Goal: Transaction & Acquisition: Book appointment/travel/reservation

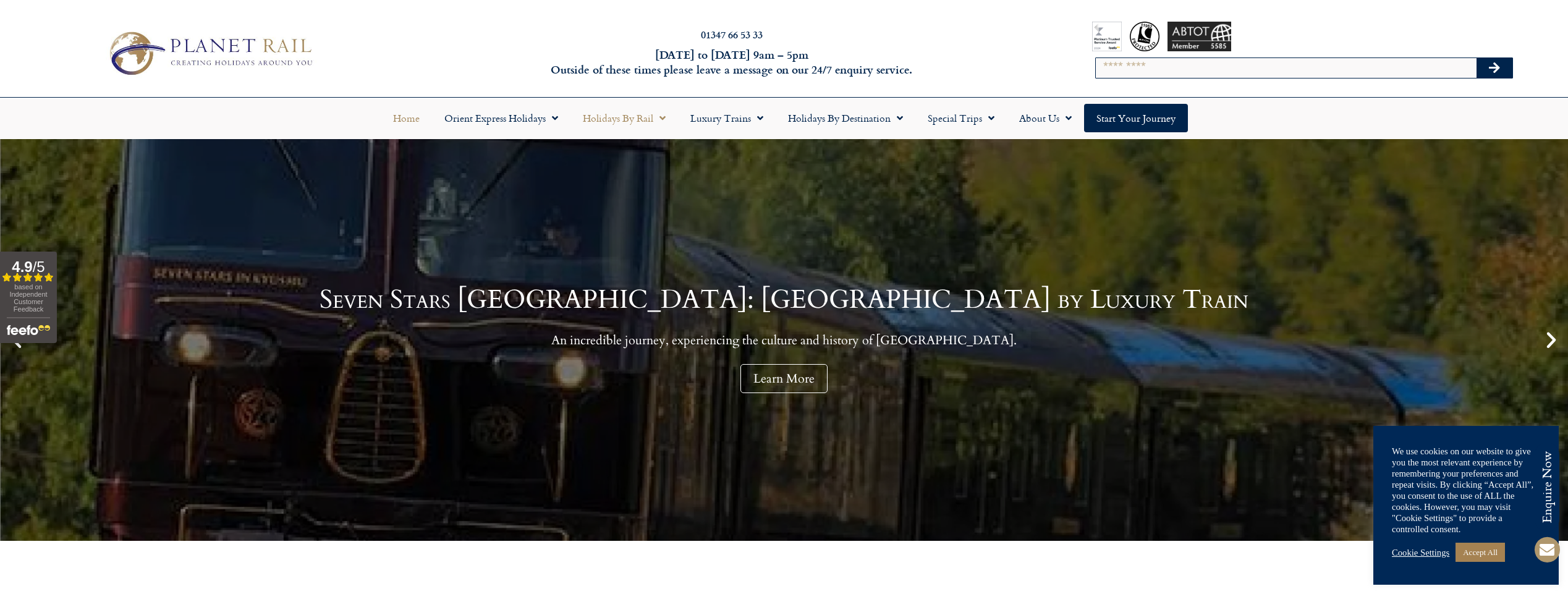
click at [631, 121] on link "Holidays by Rail" at bounding box center [624, 118] width 107 height 29
click at [716, 117] on link "Luxury Trains" at bounding box center [727, 118] width 98 height 29
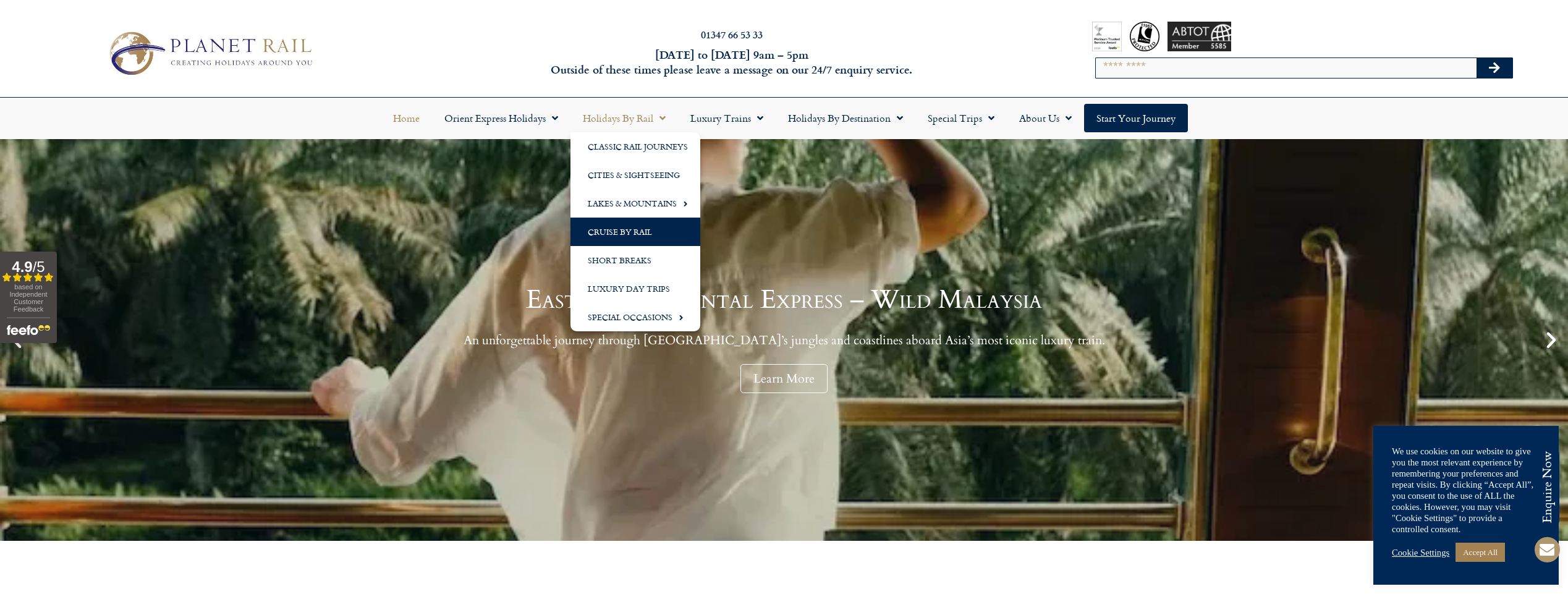
click at [636, 117] on link "Holidays by Rail" at bounding box center [624, 118] width 107 height 29
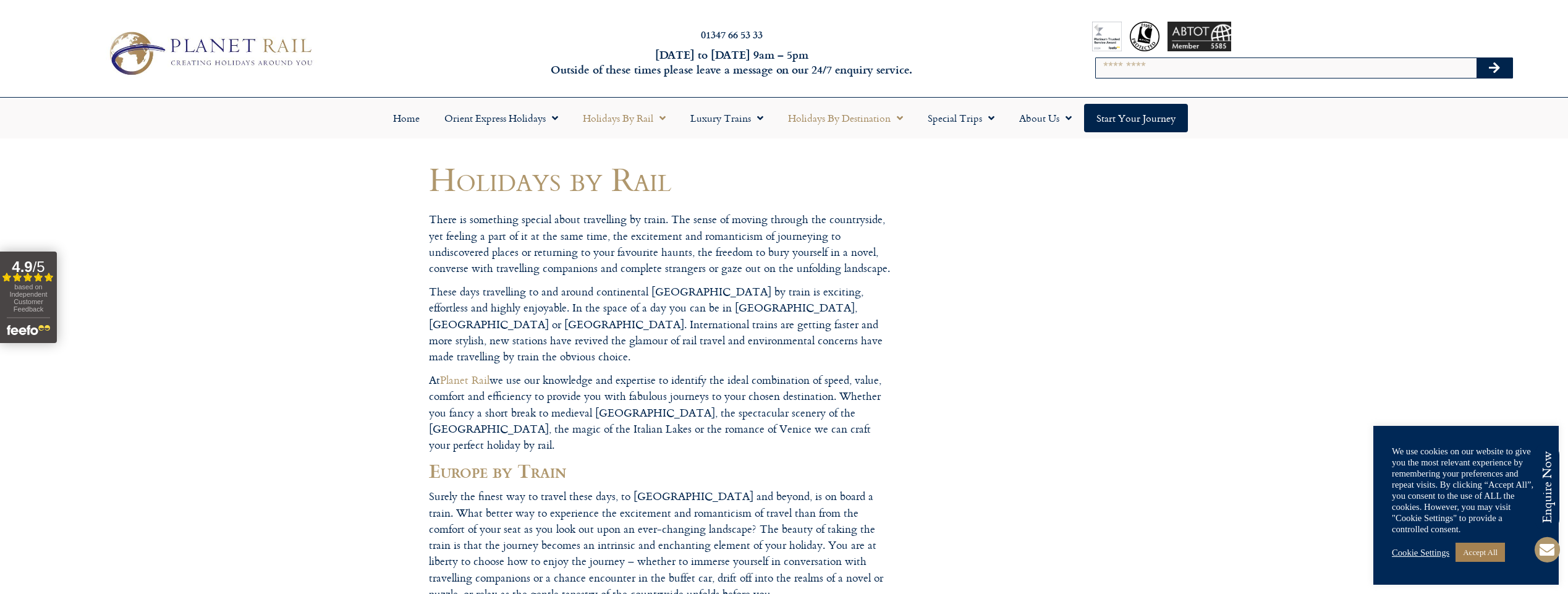
click at [853, 121] on link "Holidays by Destination" at bounding box center [846, 118] width 140 height 29
click at [851, 118] on link "Holidays by Destination" at bounding box center [846, 118] width 140 height 29
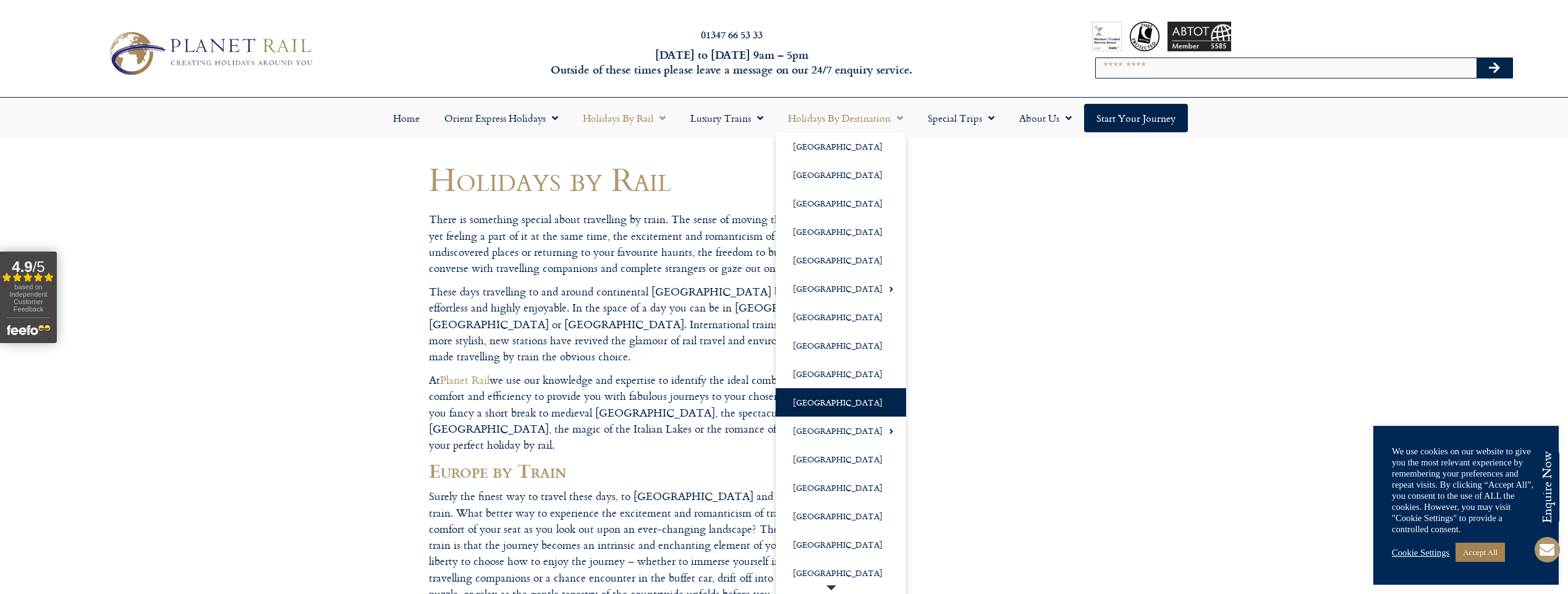
click at [798, 406] on link "[GEOGRAPHIC_DATA]" at bounding box center [840, 402] width 130 height 29
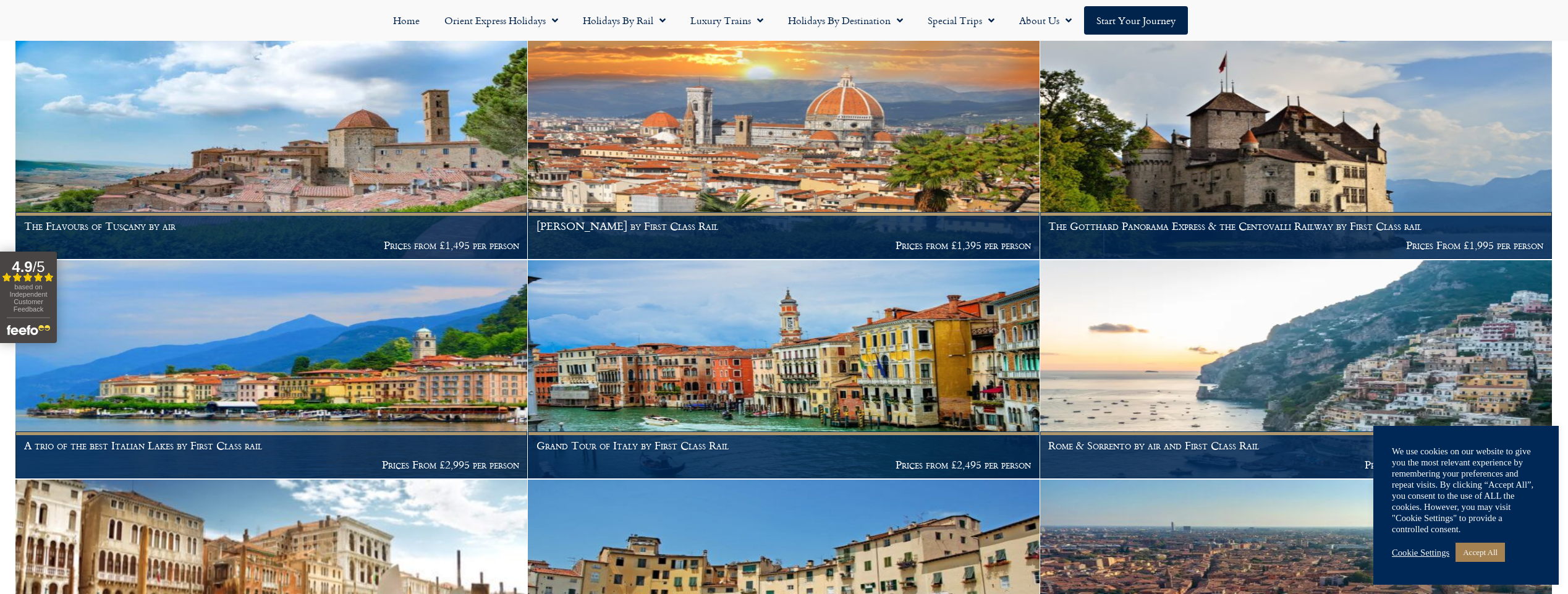
scroll to position [1007, 0]
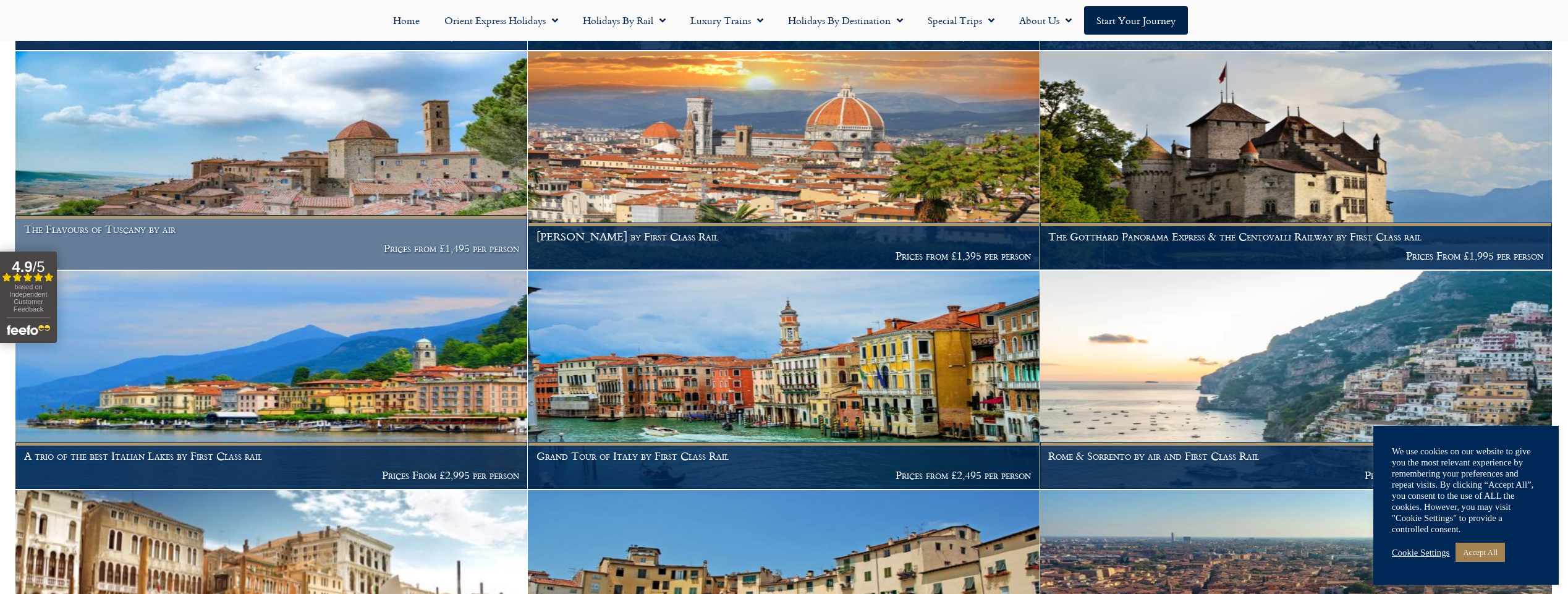
click at [379, 188] on img at bounding box center [272, 161] width 512 height 218
click at [369, 168] on img at bounding box center [272, 161] width 512 height 218
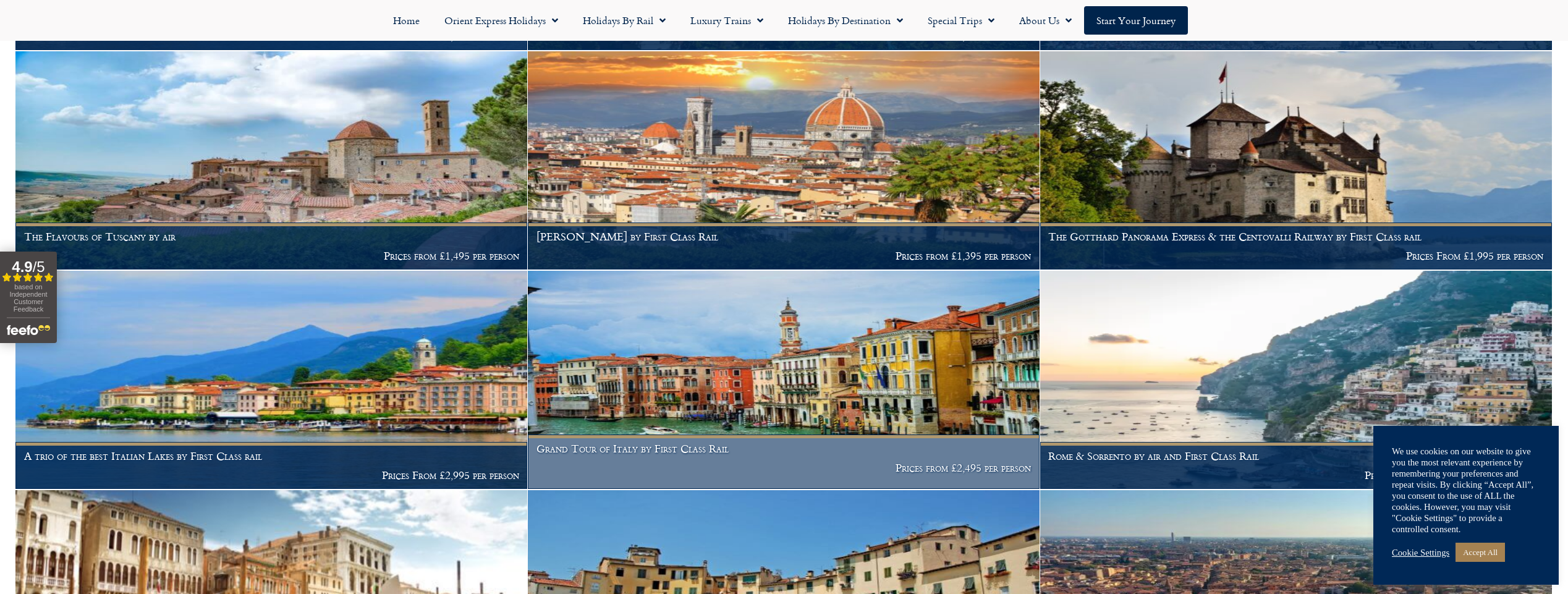
click at [860, 390] on img at bounding box center [784, 380] width 512 height 218
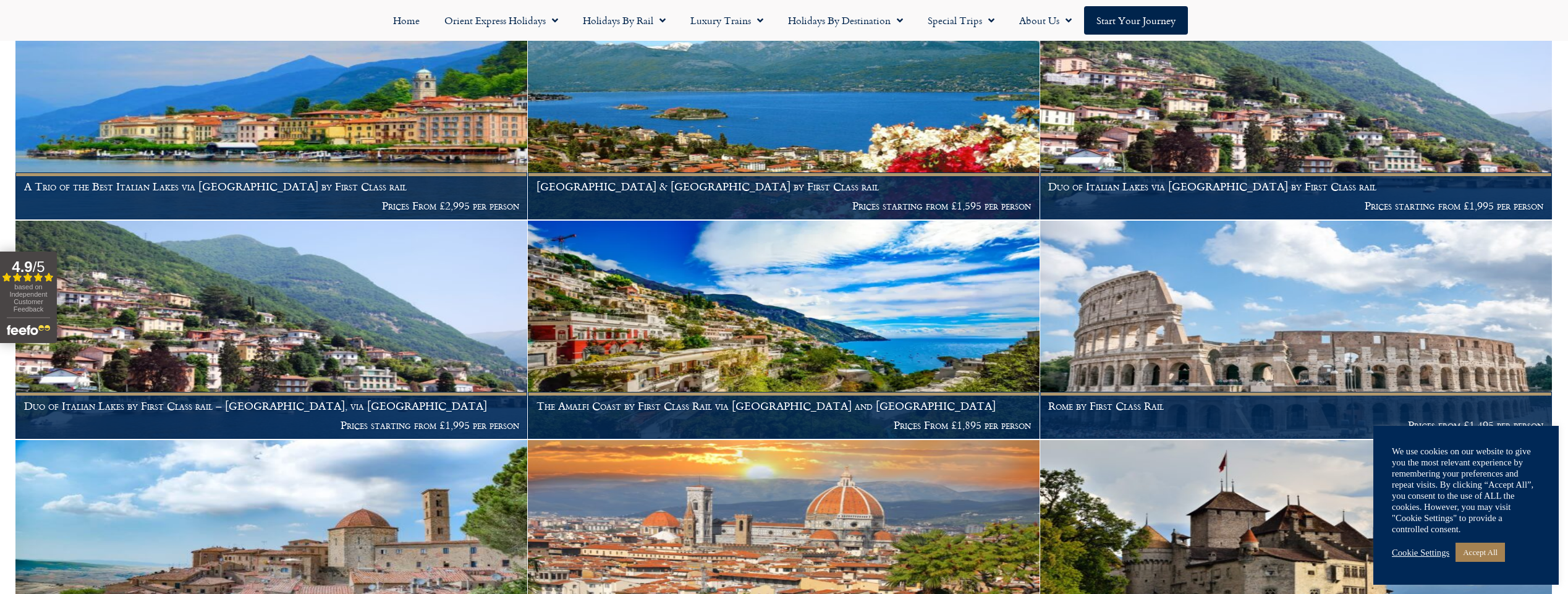
scroll to position [582, 0]
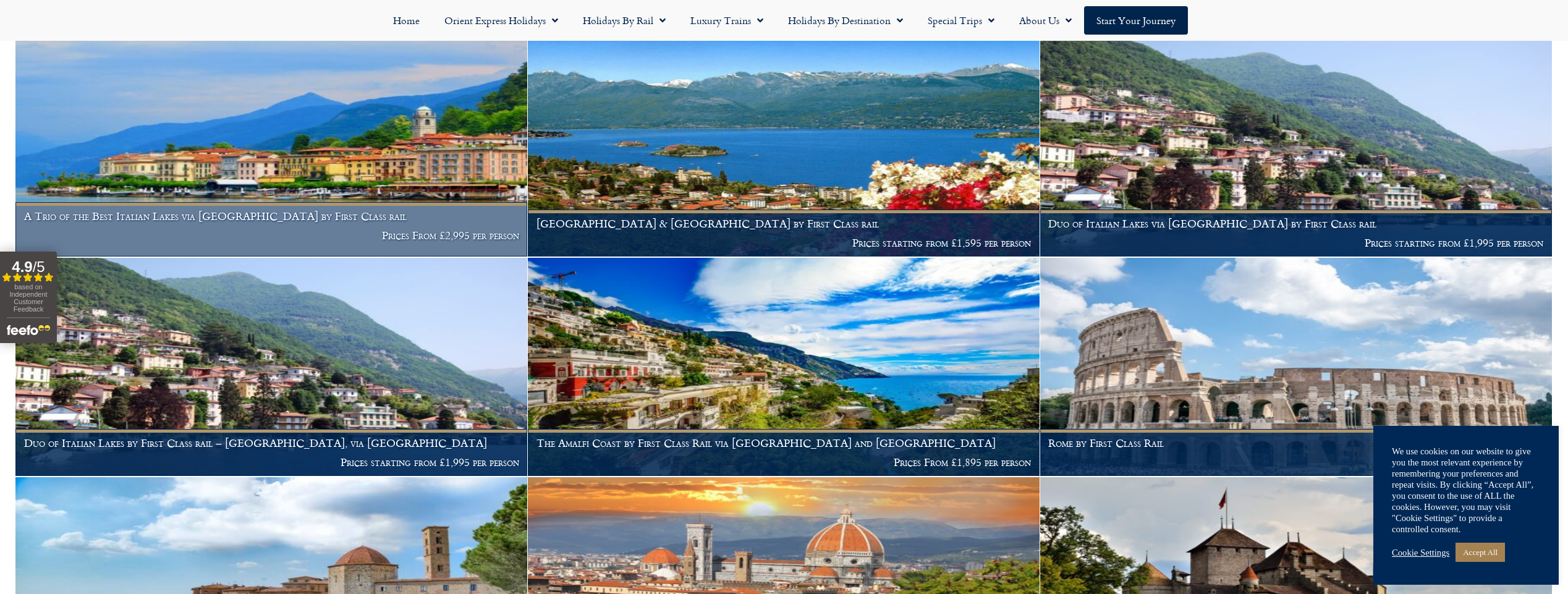
click at [442, 170] on img at bounding box center [272, 148] width 512 height 218
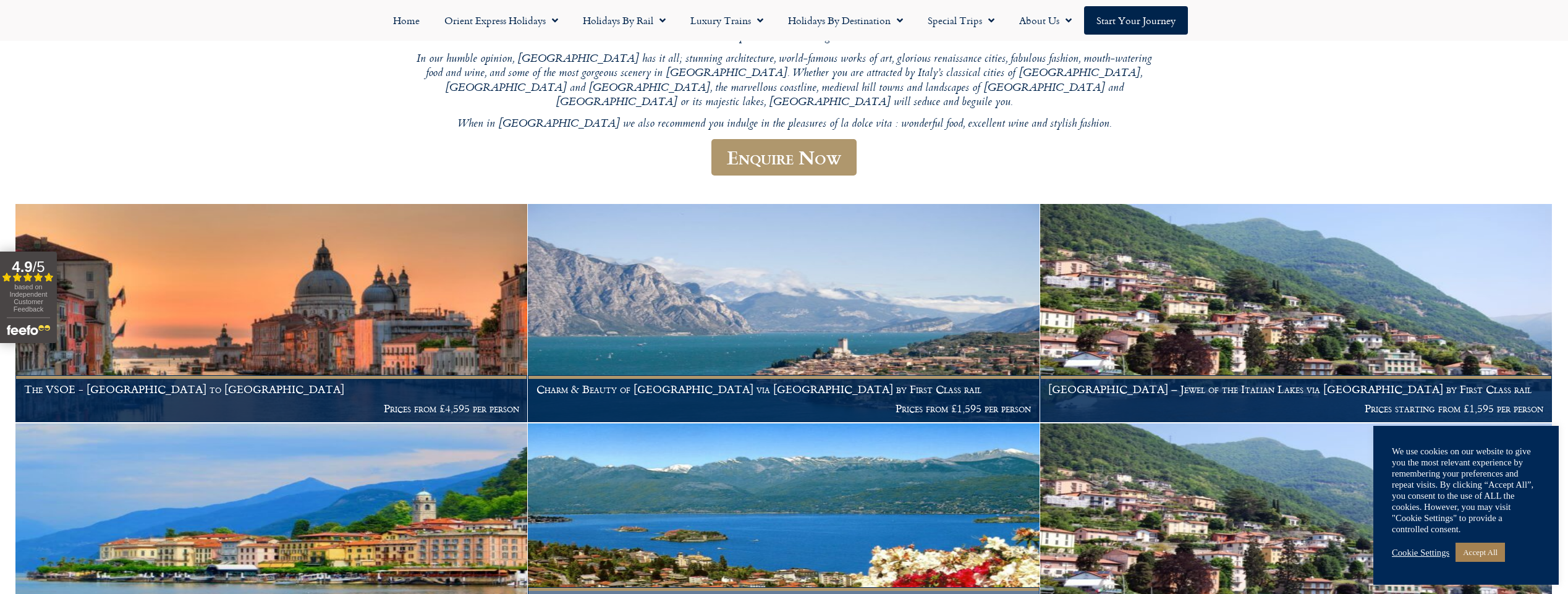
scroll to position [196, 0]
click at [1482, 549] on link "Accept All" at bounding box center [1480, 552] width 50 height 19
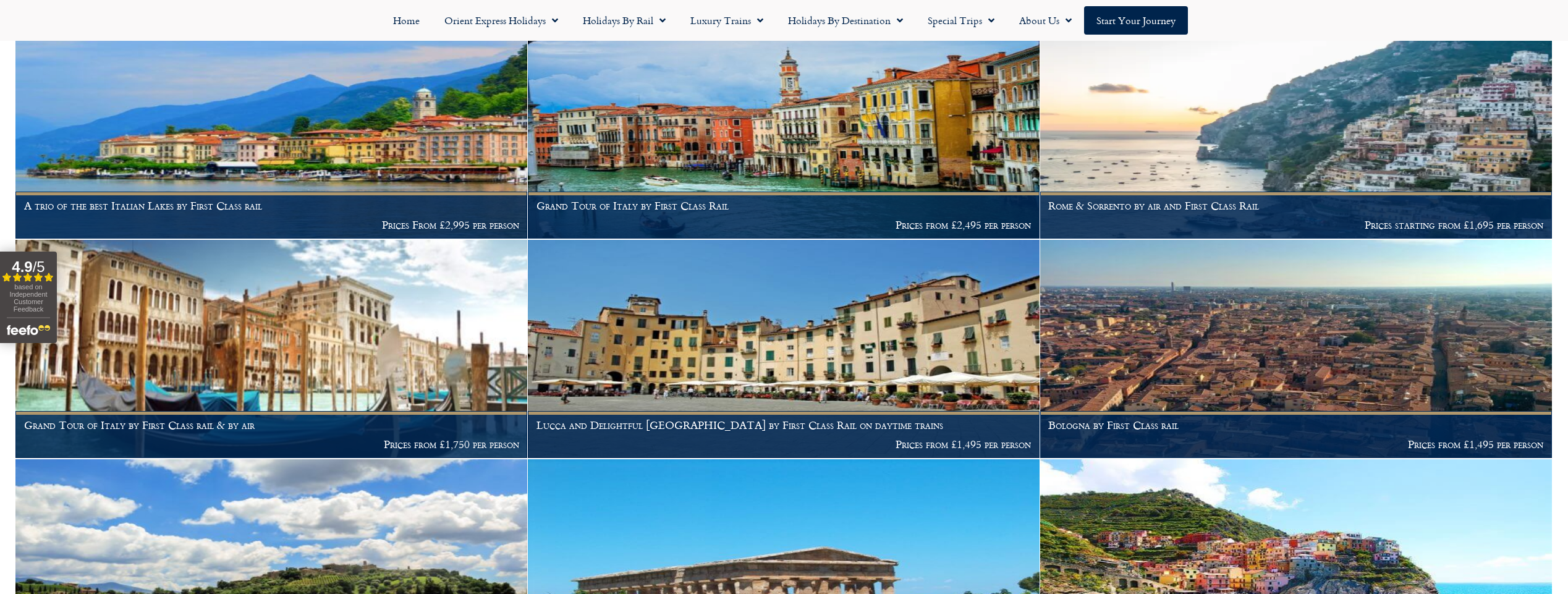
scroll to position [1236, 0]
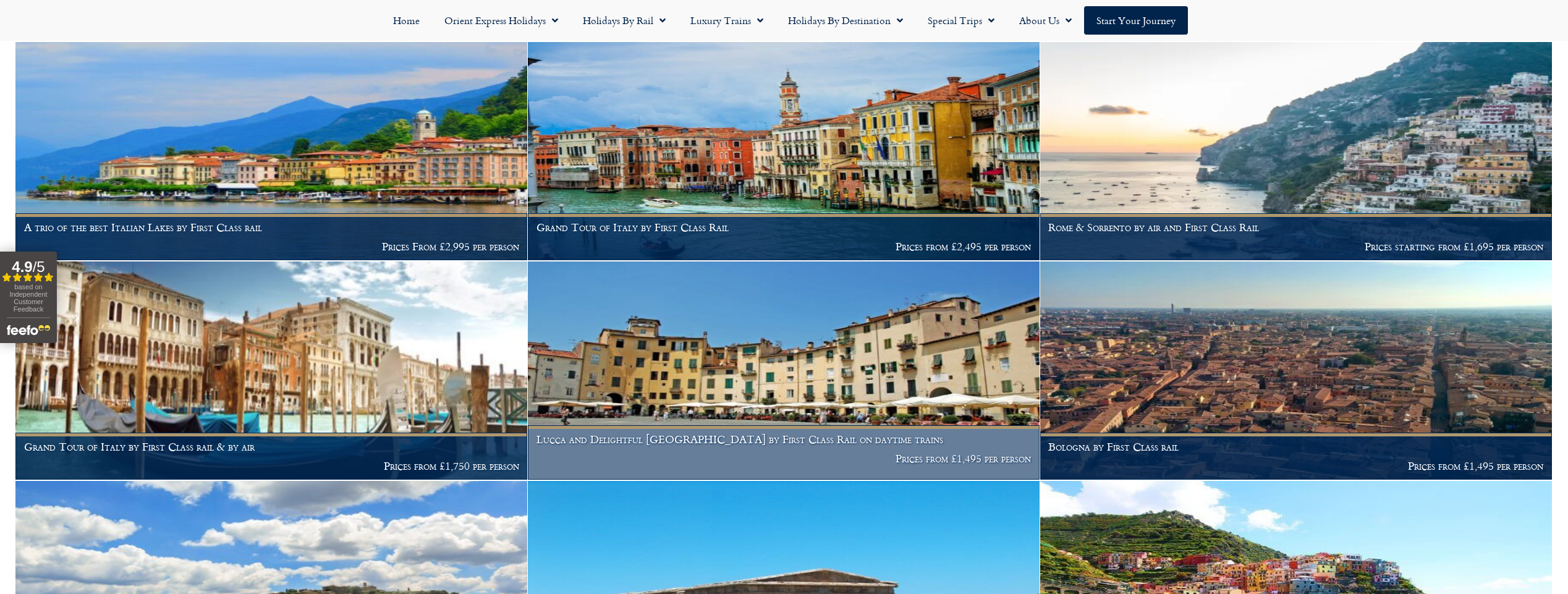
click at [780, 318] on img at bounding box center [784, 370] width 512 height 218
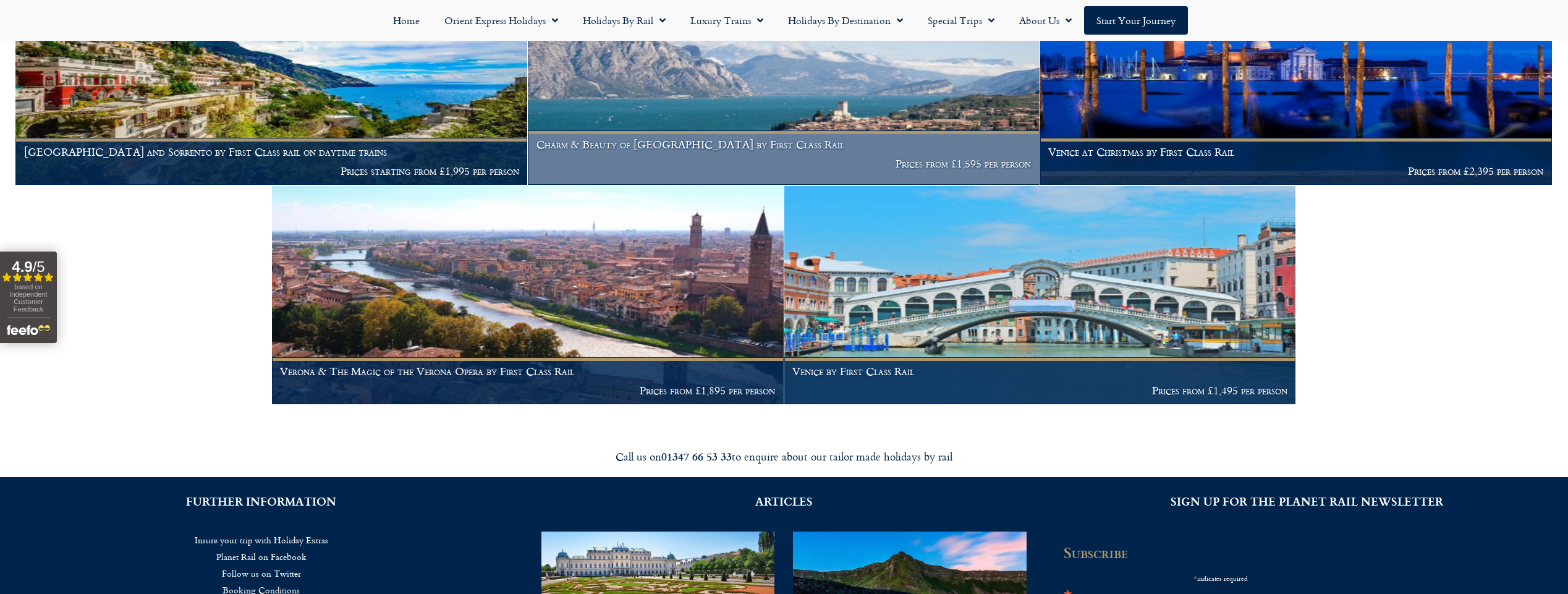
scroll to position [1850, 0]
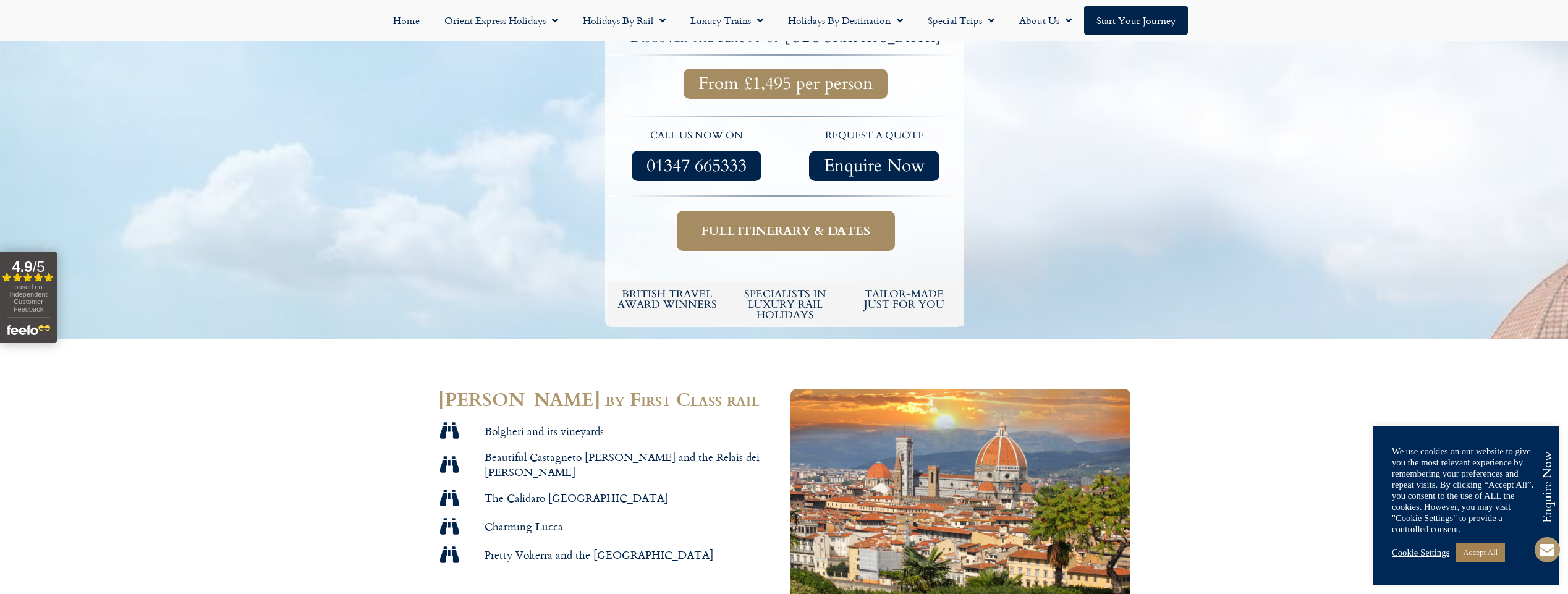
scroll to position [413, 0]
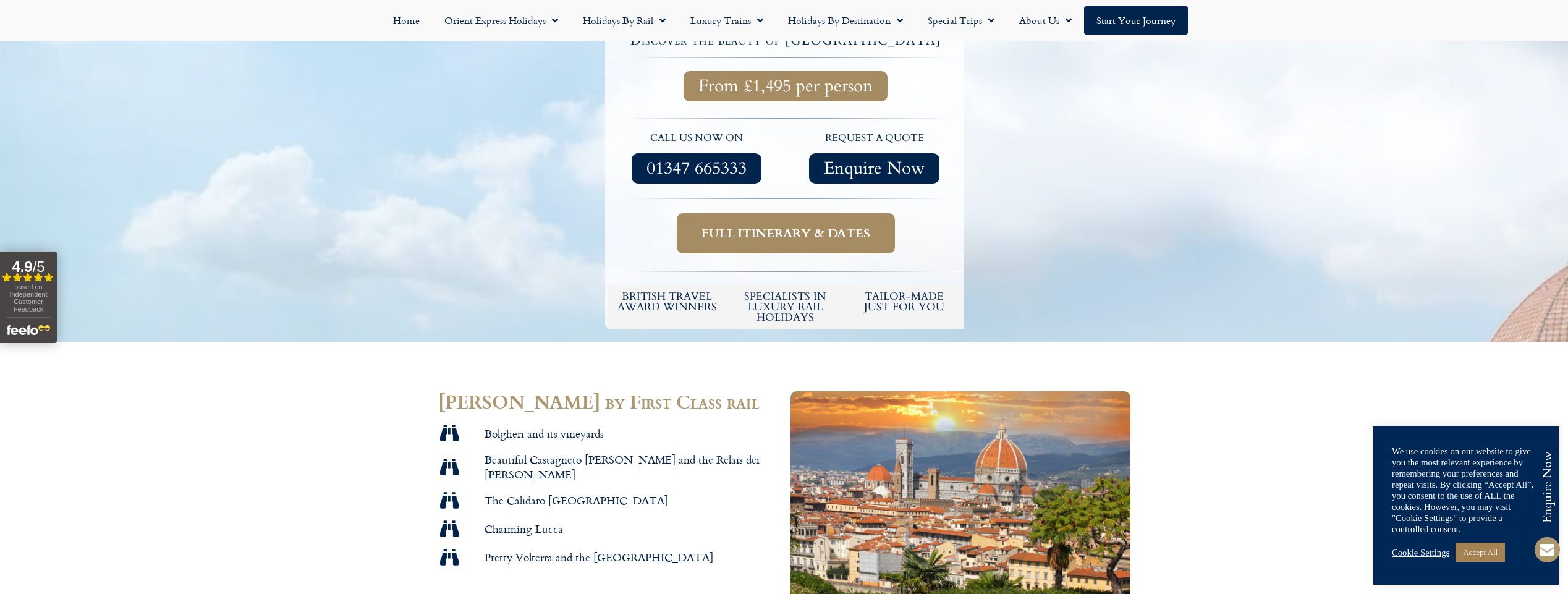
click at [728, 225] on span "Full itinerary & dates" at bounding box center [785, 233] width 169 height 16
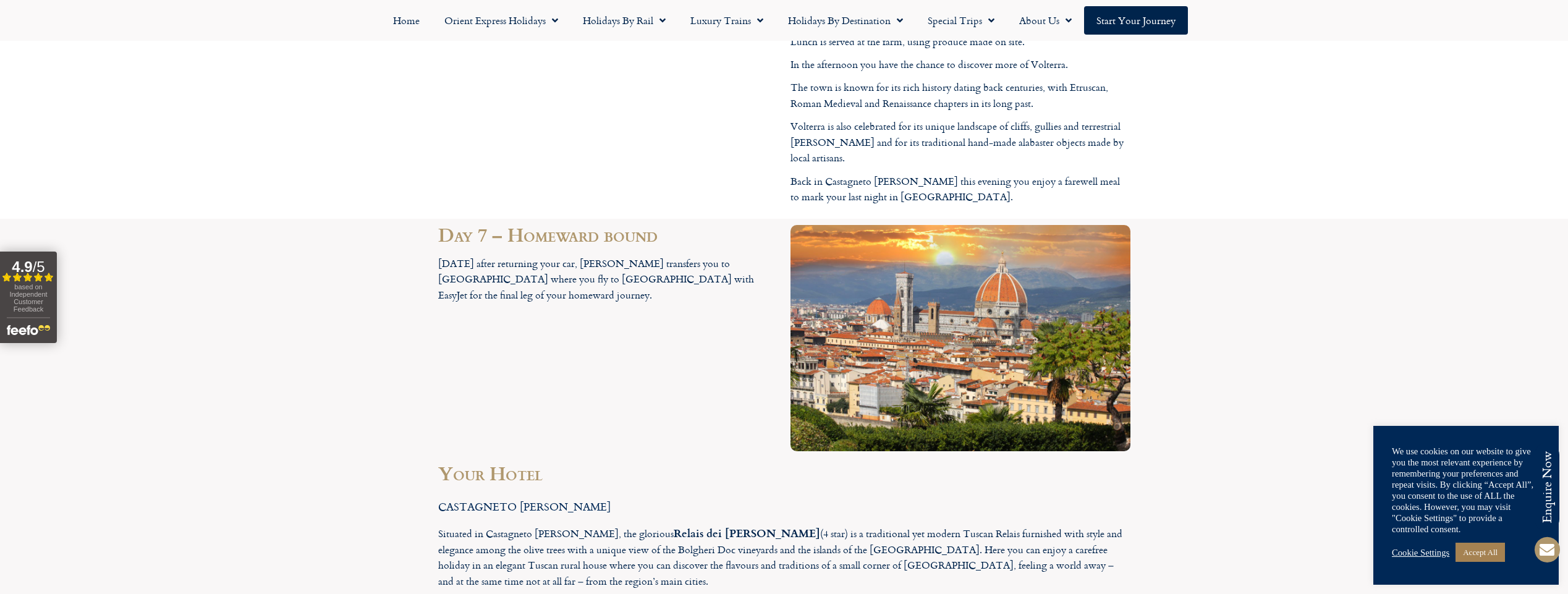
scroll to position [2649, 0]
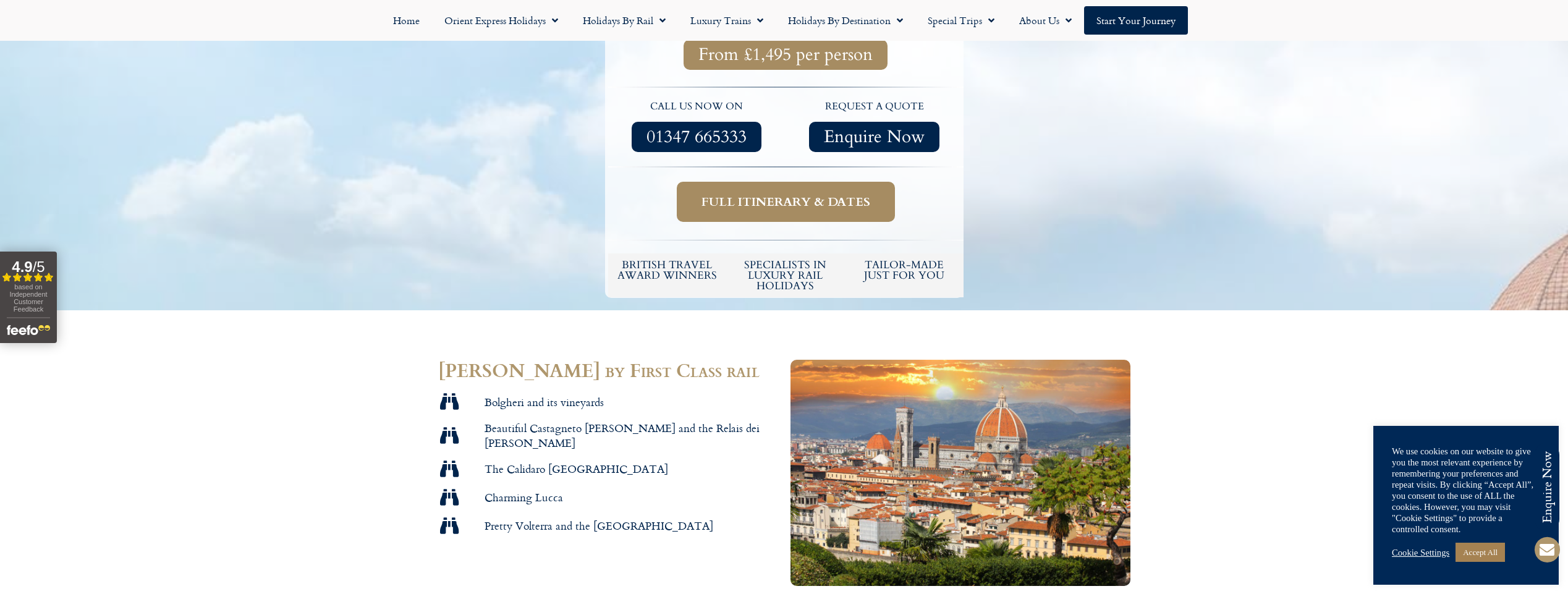
scroll to position [413, 0]
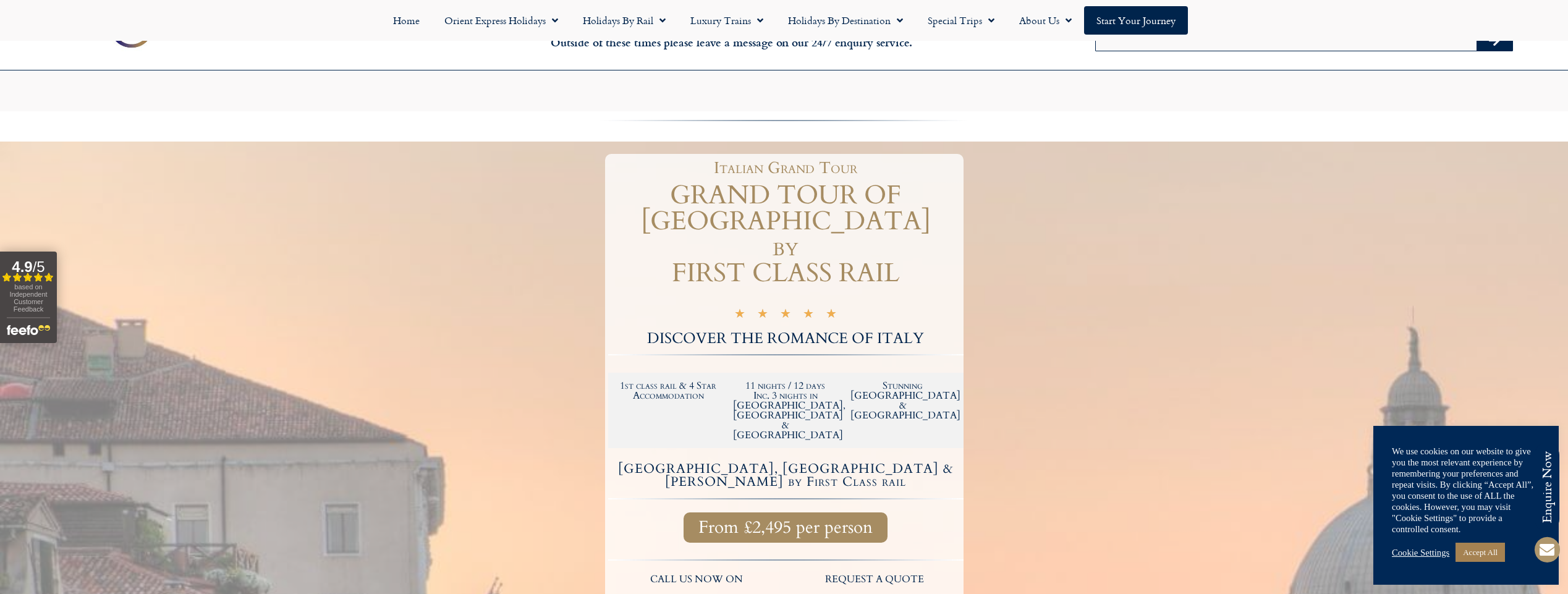
scroll to position [389, 0]
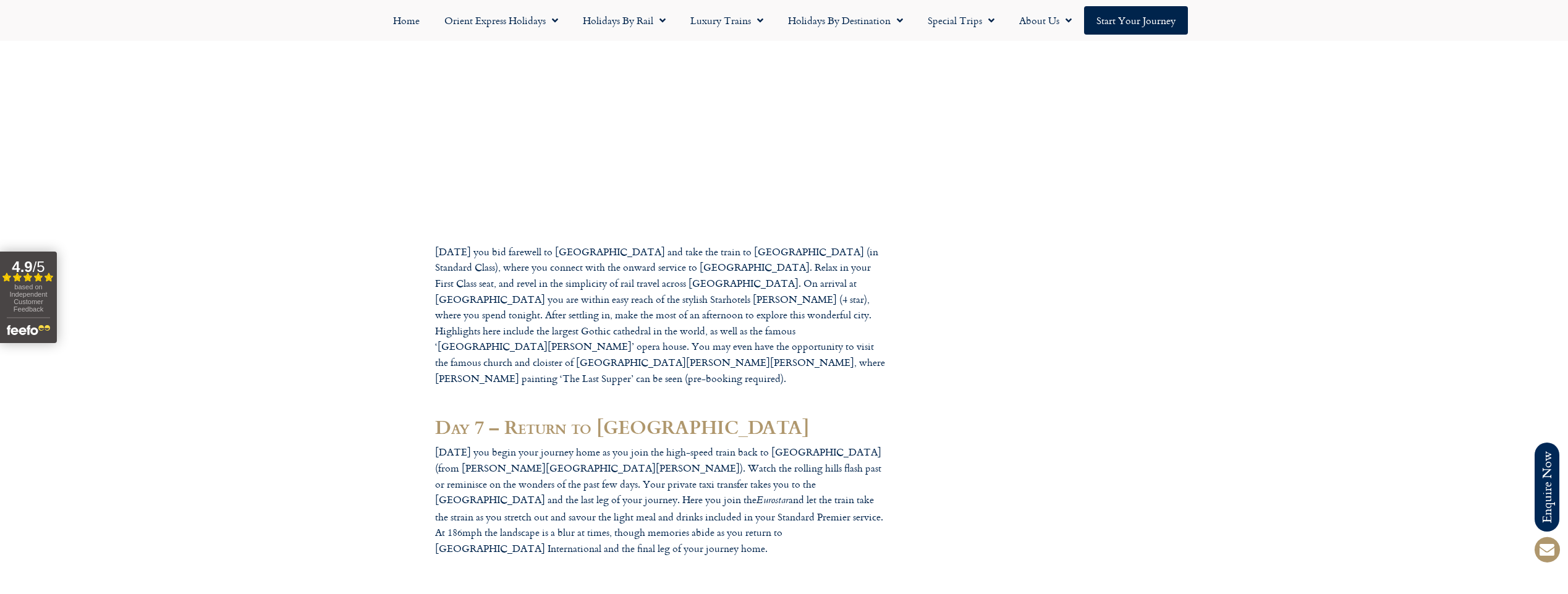
scroll to position [2435, 0]
